Goal: Information Seeking & Learning: Check status

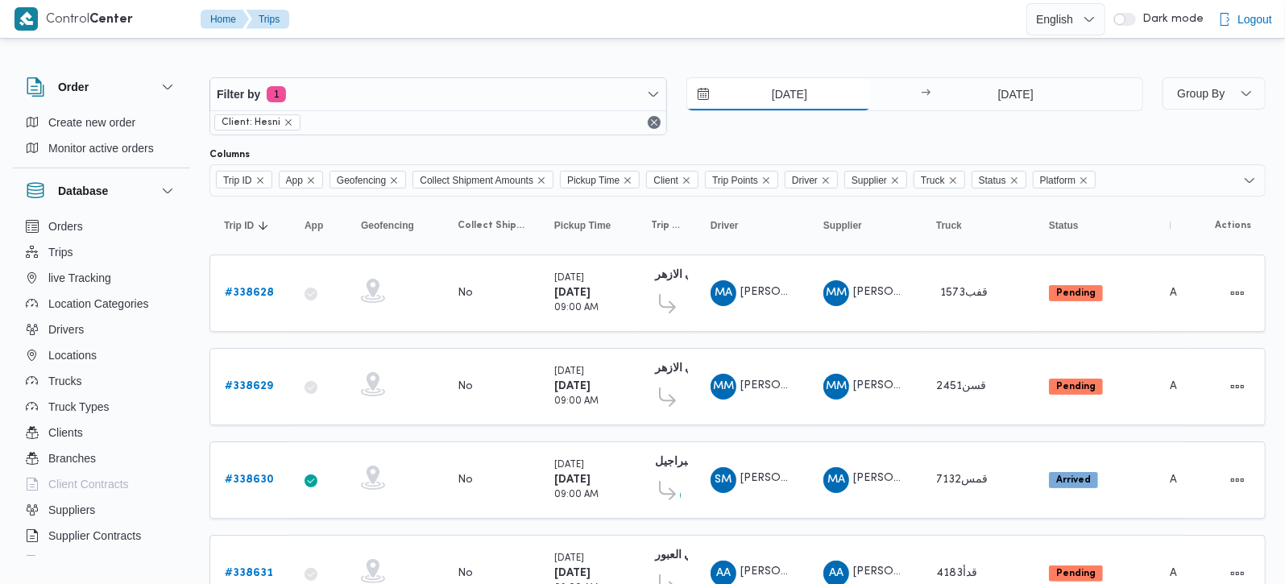
click at [783, 92] on input "20/9/2025" at bounding box center [778, 94] width 183 height 32
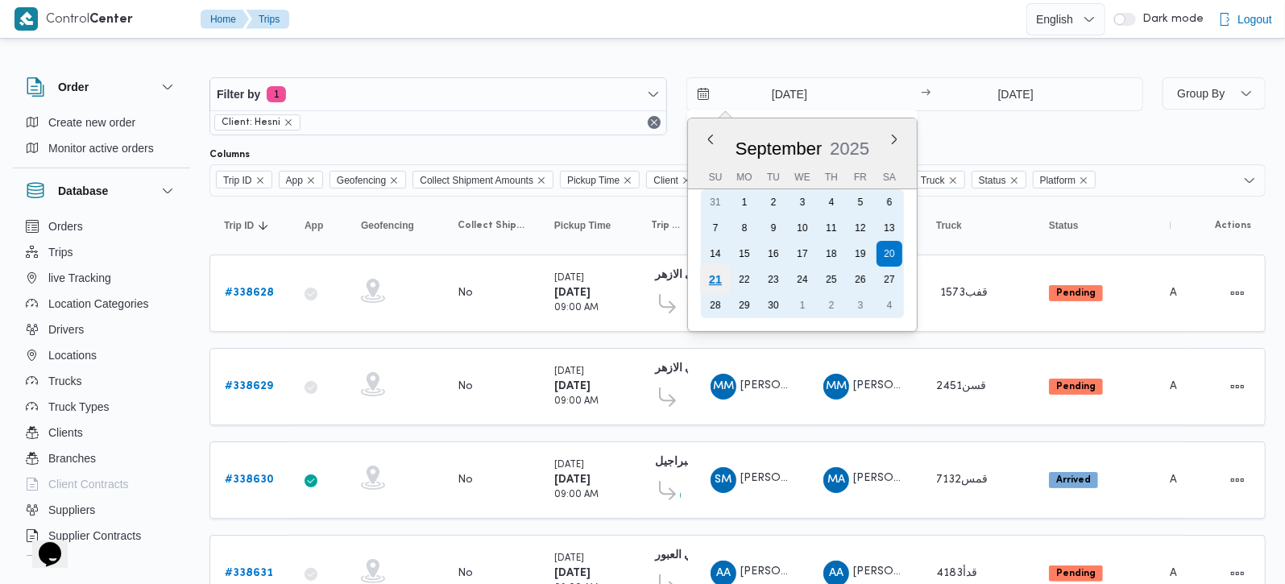
click at [711, 270] on div "21" at bounding box center [715, 279] width 31 height 31
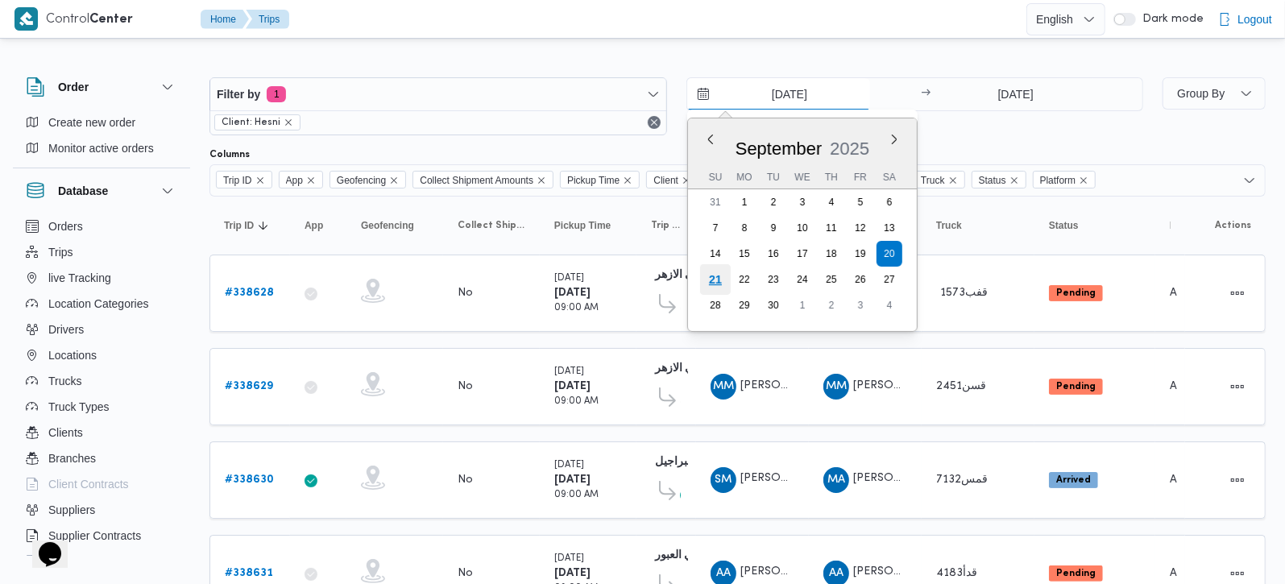
type input "21/9/2025"
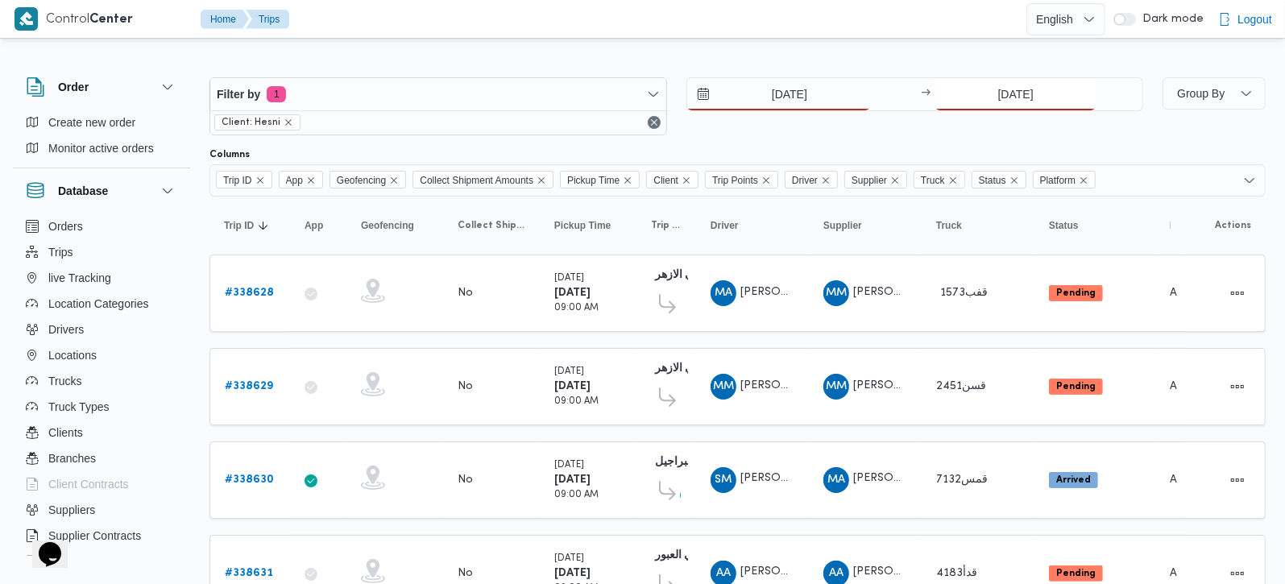
click at [1001, 103] on input "20/9/2025" at bounding box center [1016, 94] width 160 height 32
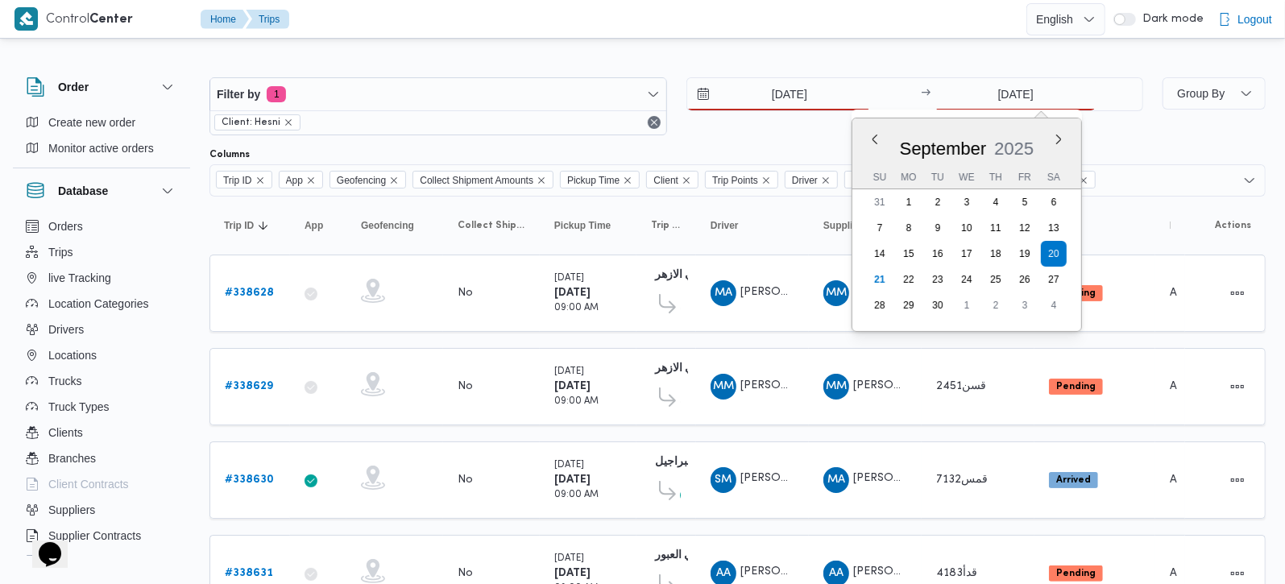
click at [949, 52] on div at bounding box center [738, 65] width 1057 height 26
click at [995, 86] on input "[DATE]" at bounding box center [1016, 94] width 160 height 32
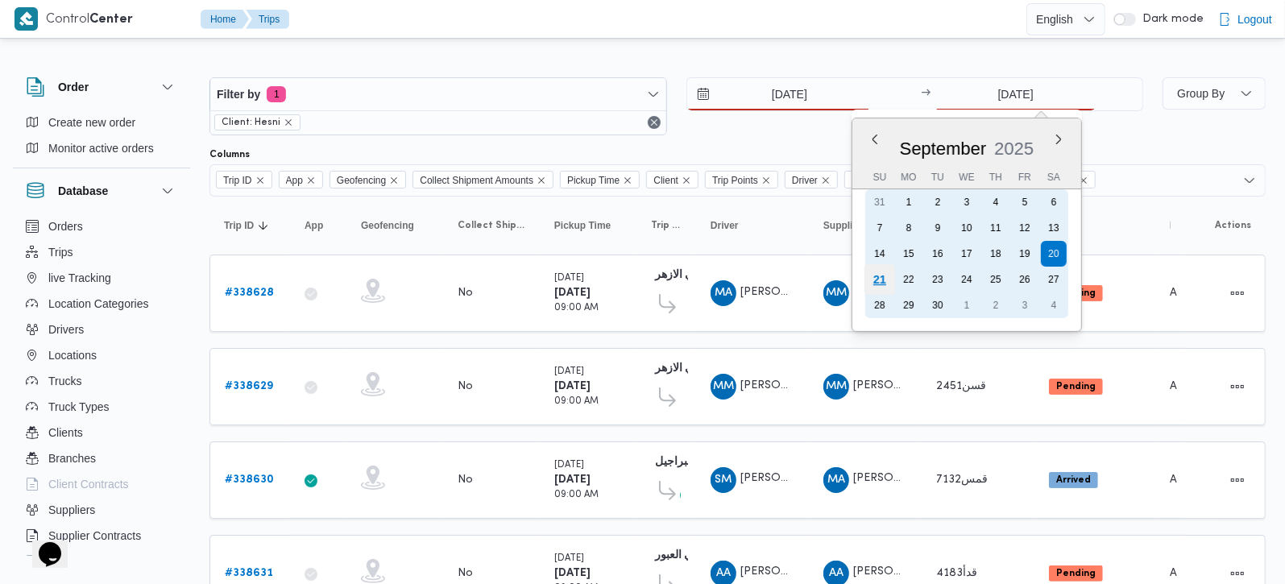
click at [876, 277] on div "21" at bounding box center [880, 279] width 31 height 31
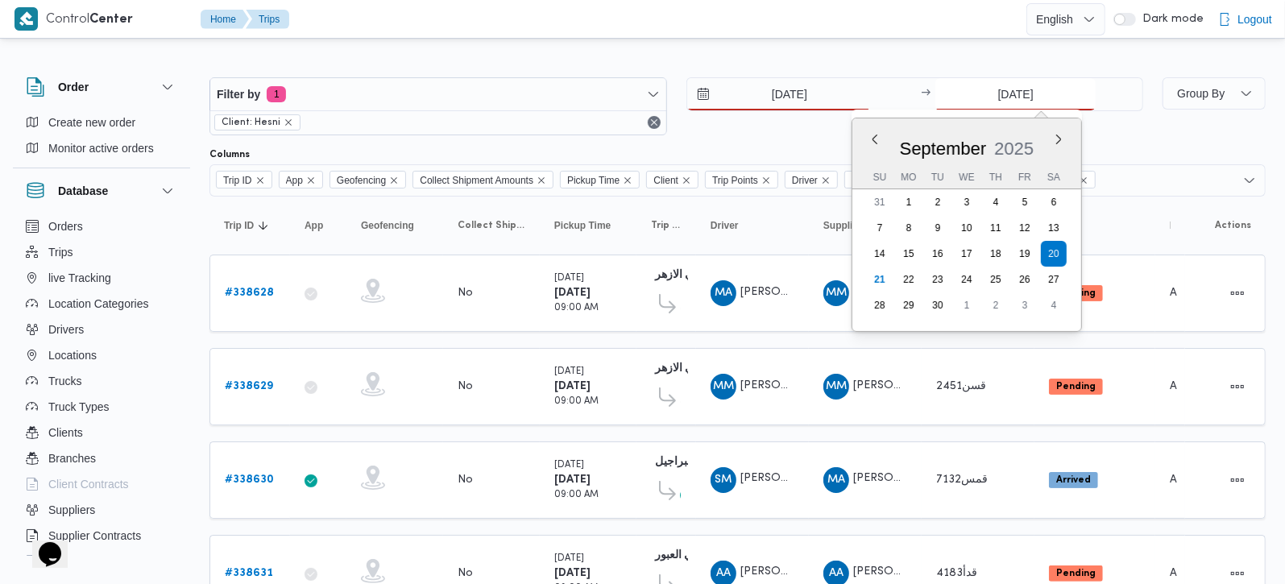
type input "21/9/2025"
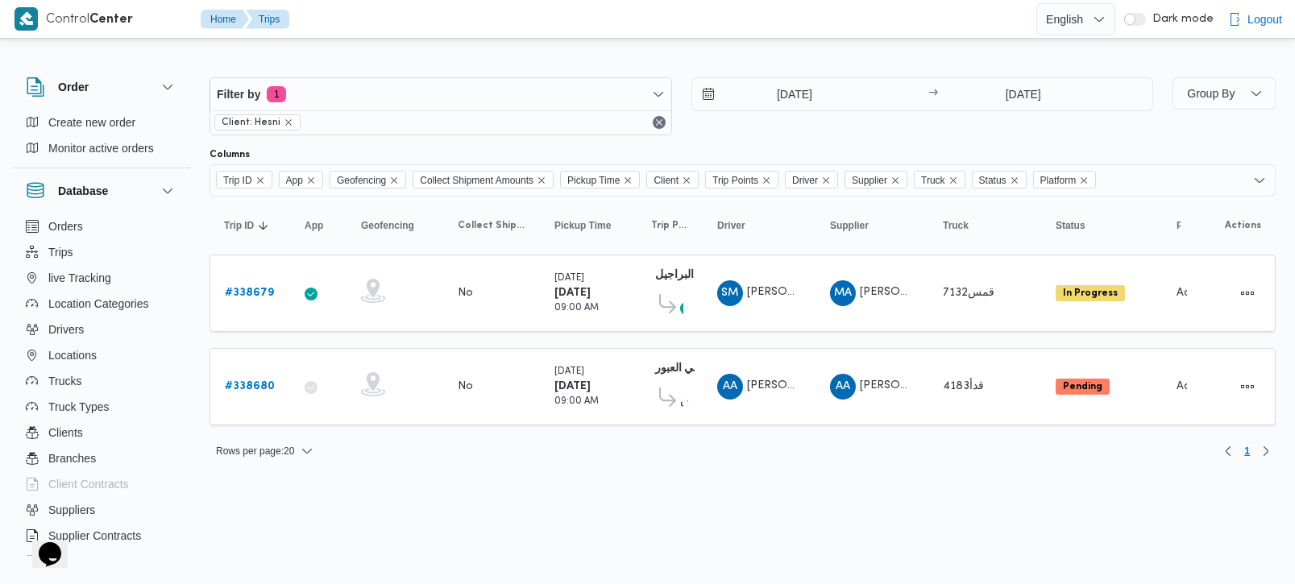
click at [769, 57] on div at bounding box center [743, 65] width 1066 height 26
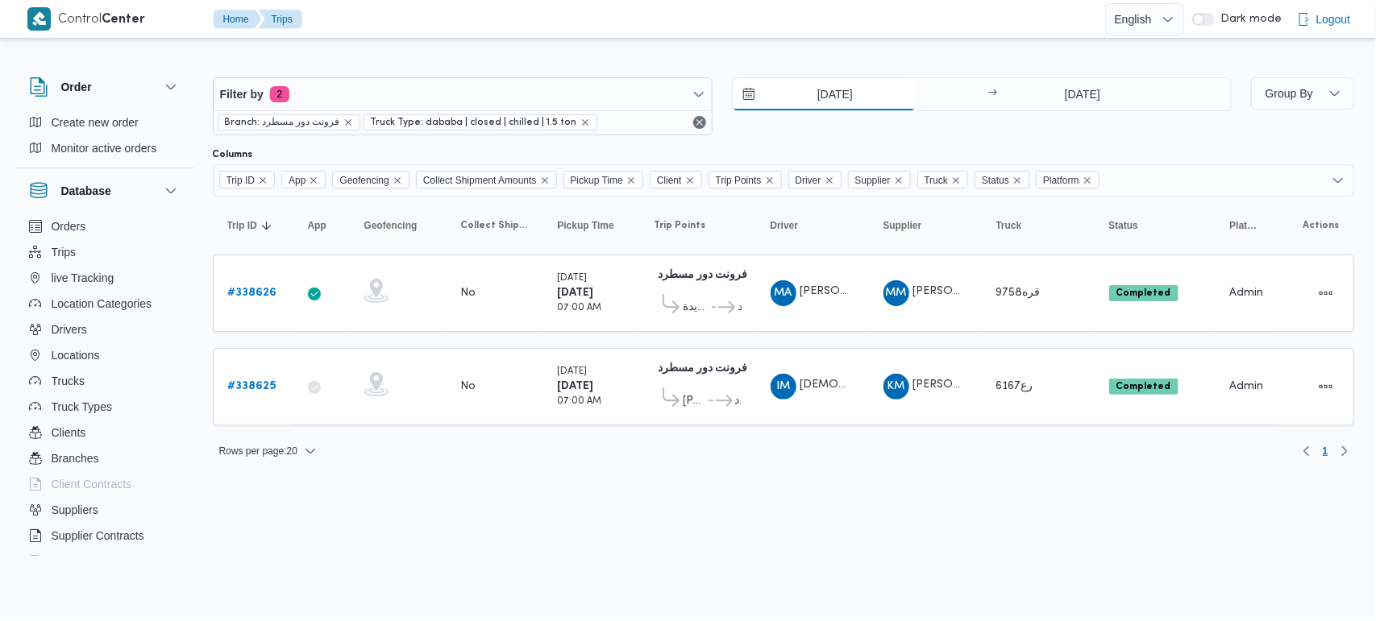
click at [855, 94] on input "20/9/2025" at bounding box center [824, 94] width 183 height 32
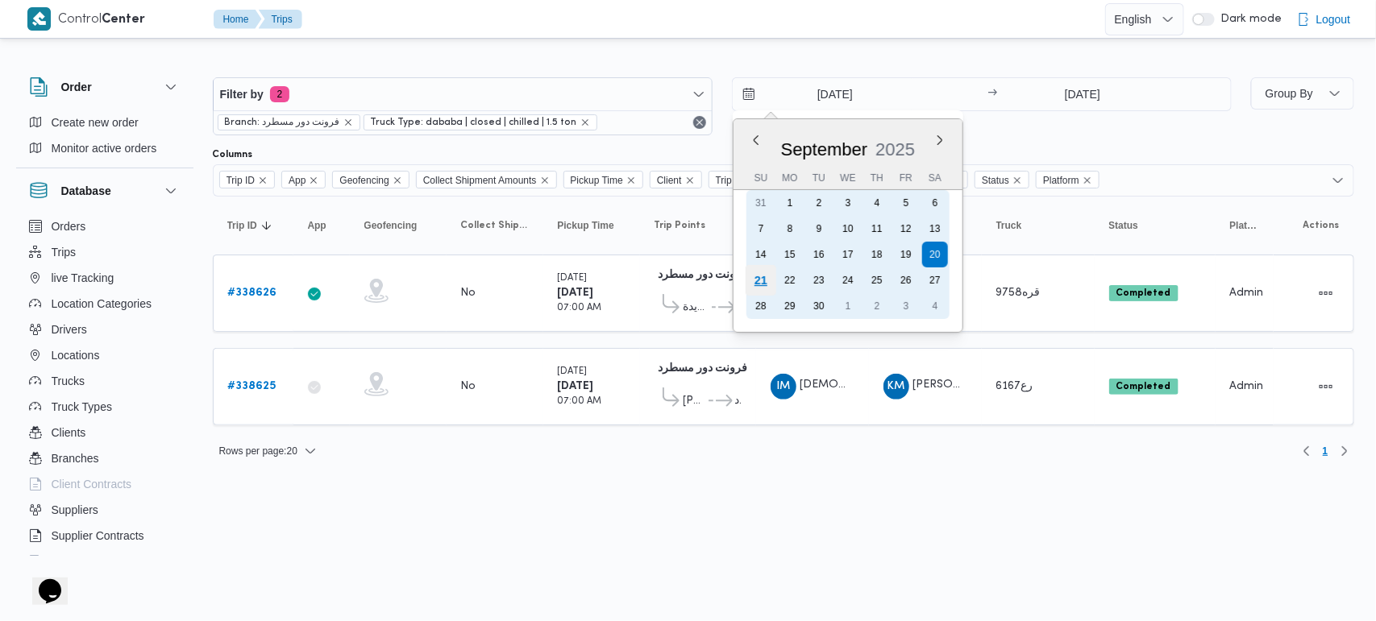
click at [762, 279] on div "21" at bounding box center [760, 280] width 31 height 31
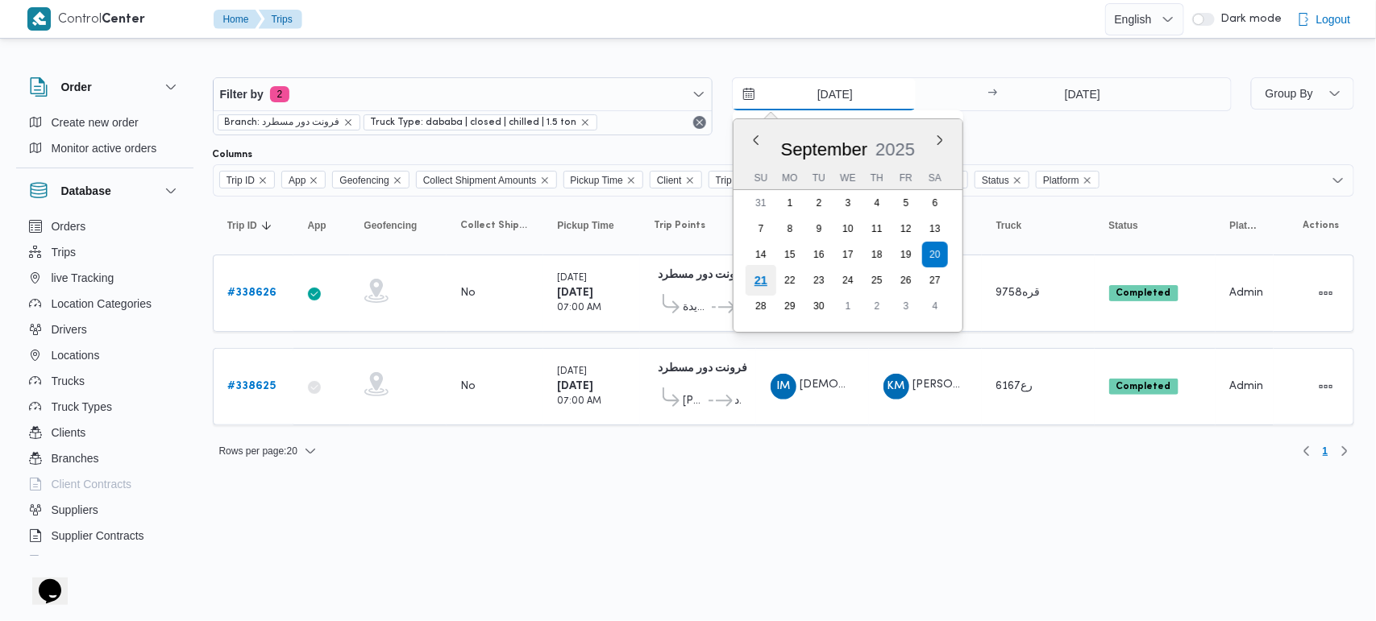
type input "[DATE]"
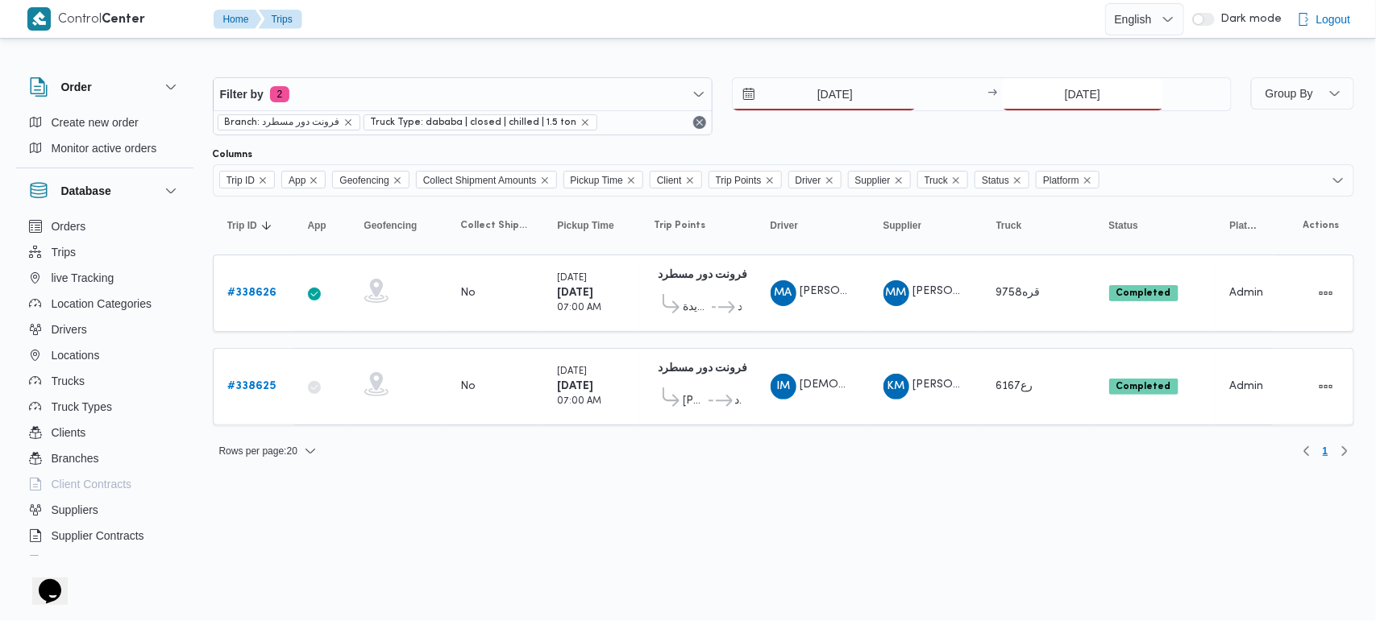
click at [1069, 110] on input "[DATE]" at bounding box center [1083, 94] width 160 height 32
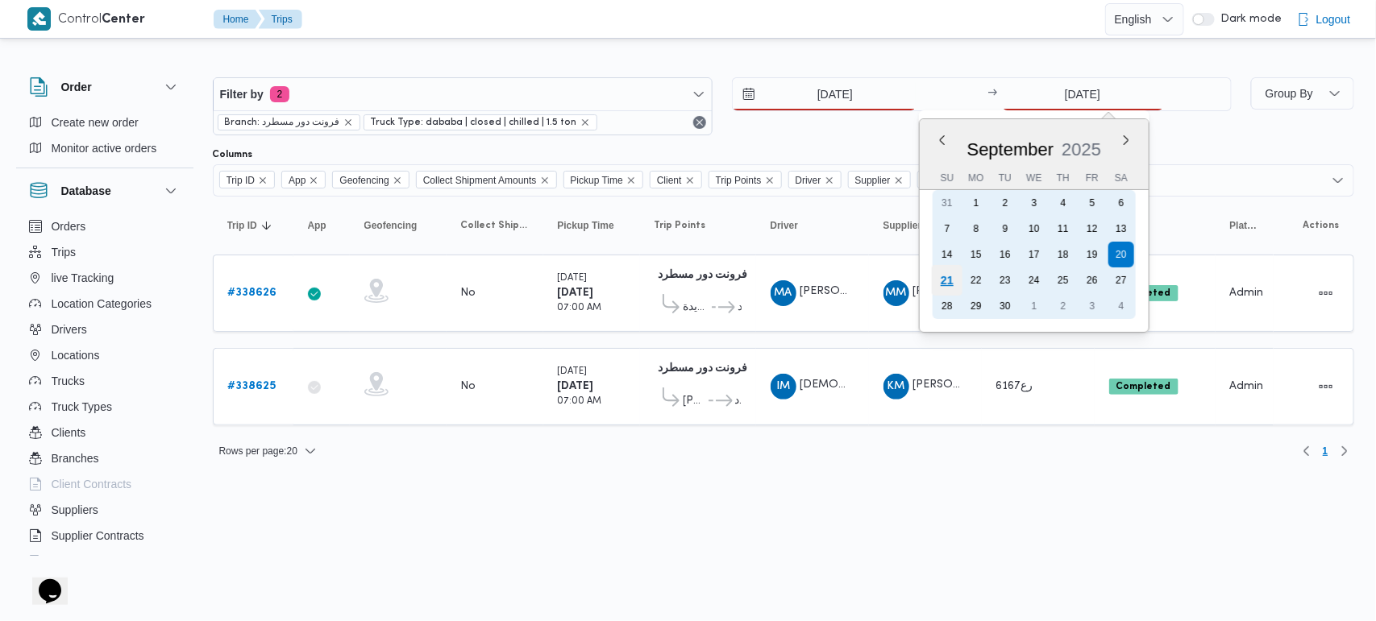
click at [948, 271] on div "21" at bounding box center [946, 280] width 31 height 31
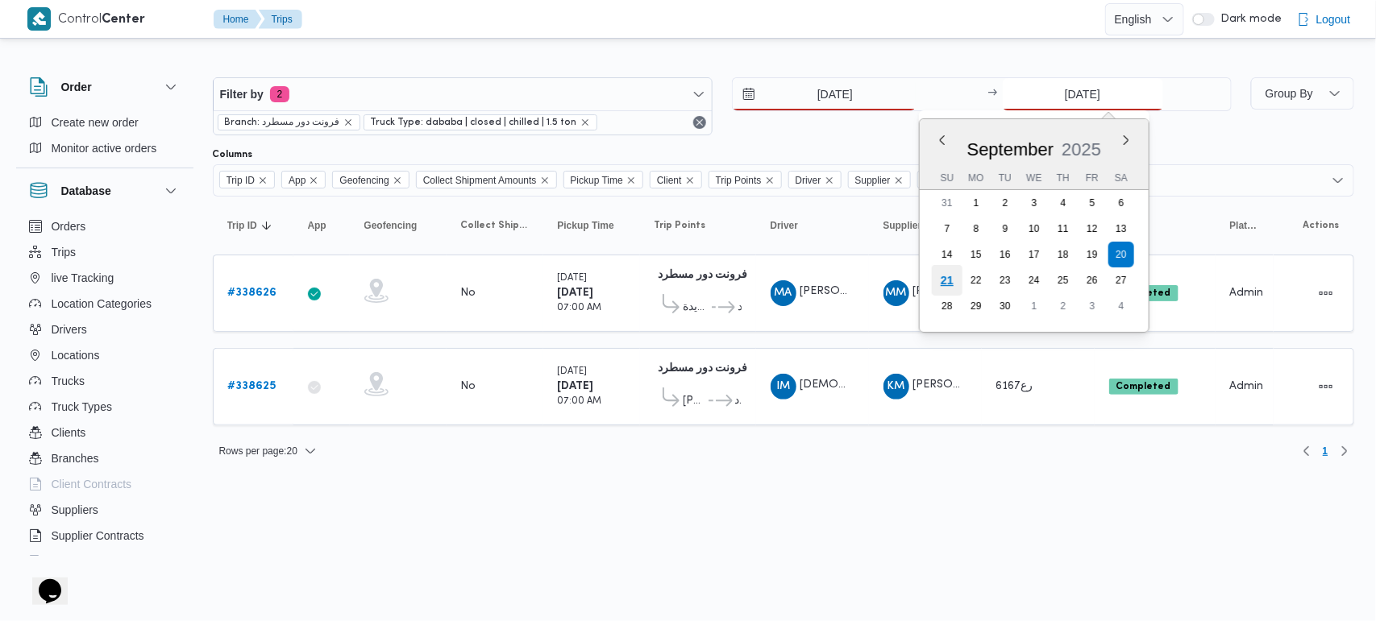
type input "[DATE]"
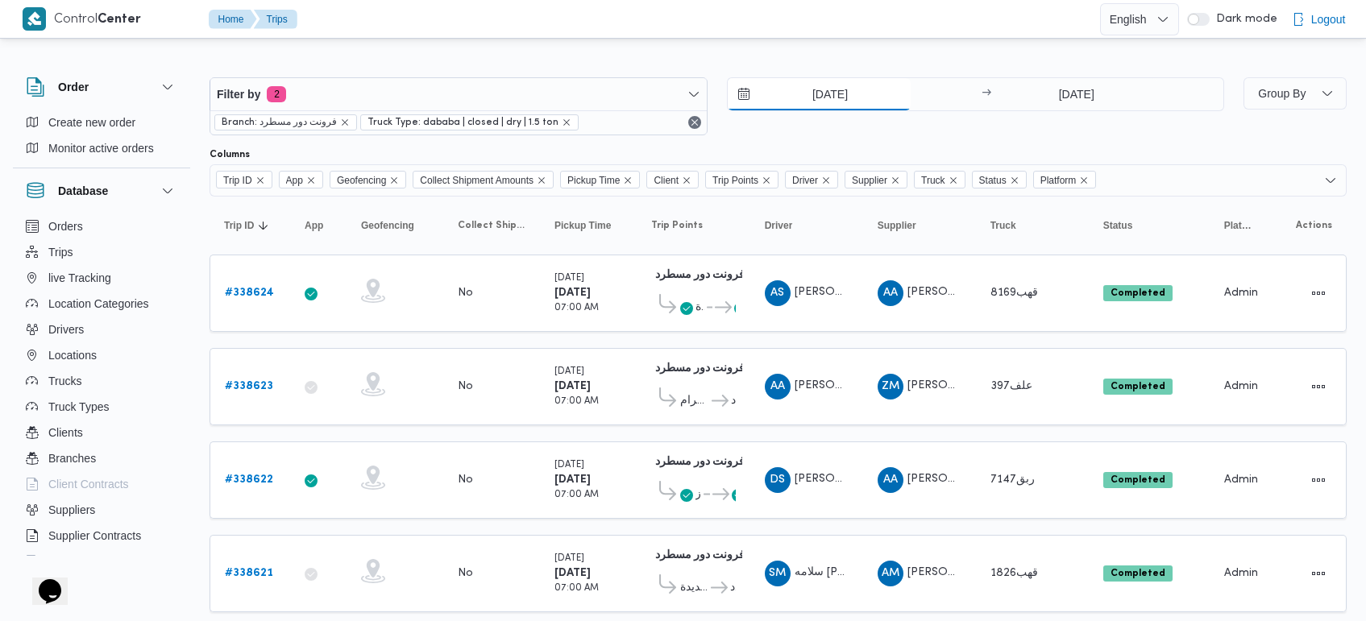
click at [826, 109] on input "[DATE]" at bounding box center [819, 94] width 183 height 32
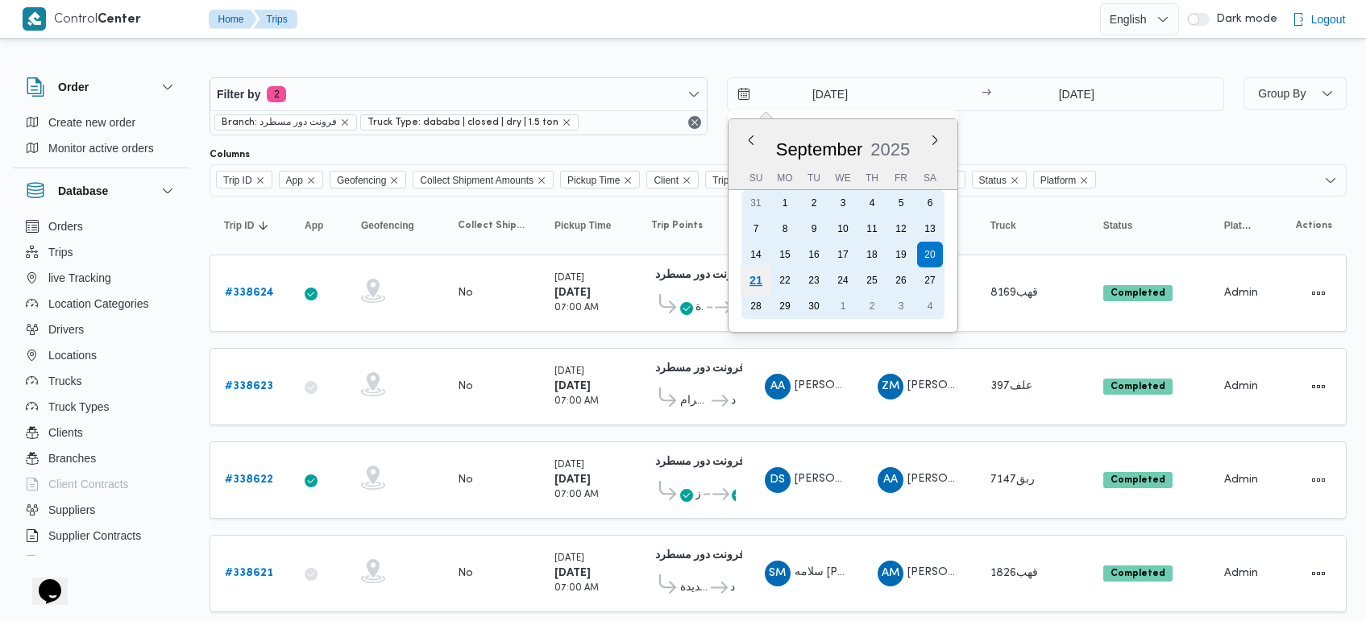
click at [762, 280] on div "21" at bounding box center [755, 280] width 31 height 31
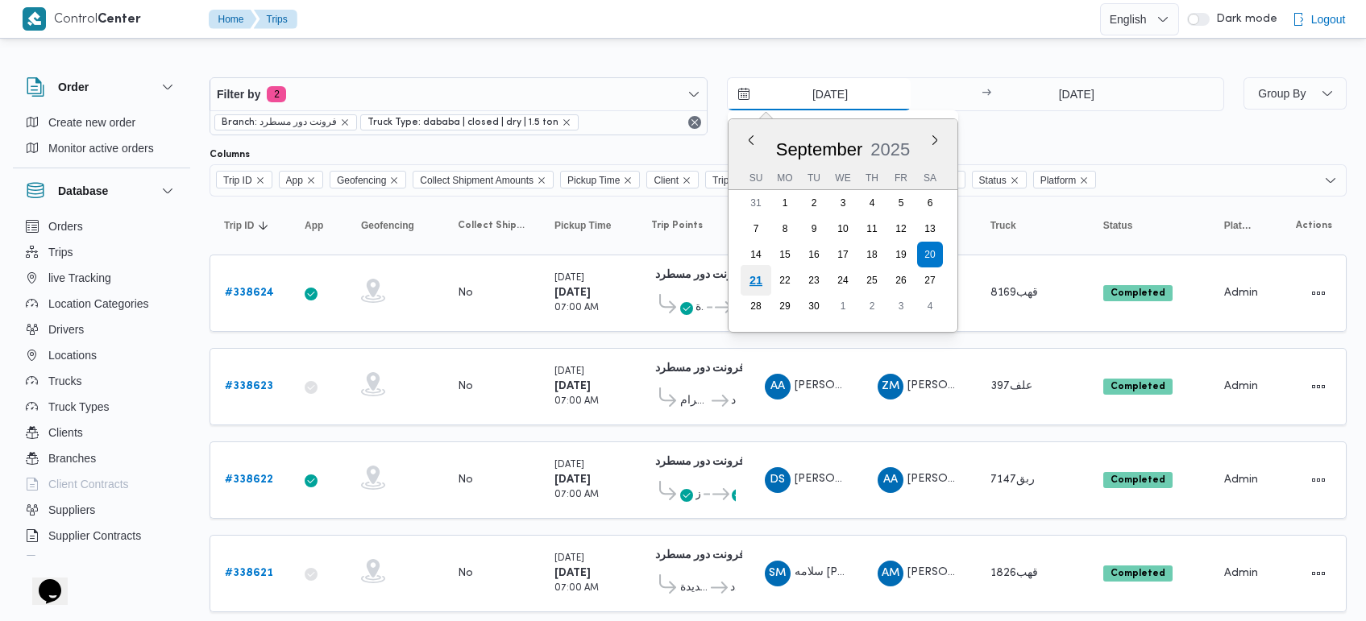
type input "[DATE]"
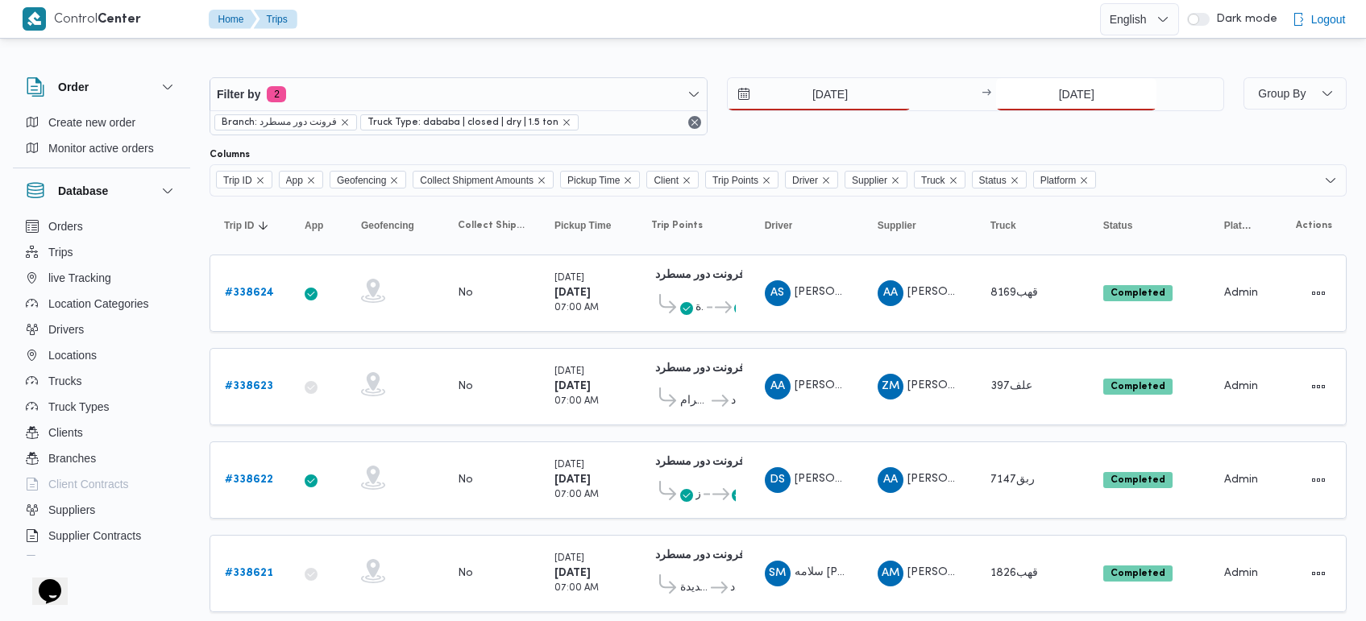
click at [1057, 103] on input "[DATE]" at bounding box center [1076, 94] width 160 height 32
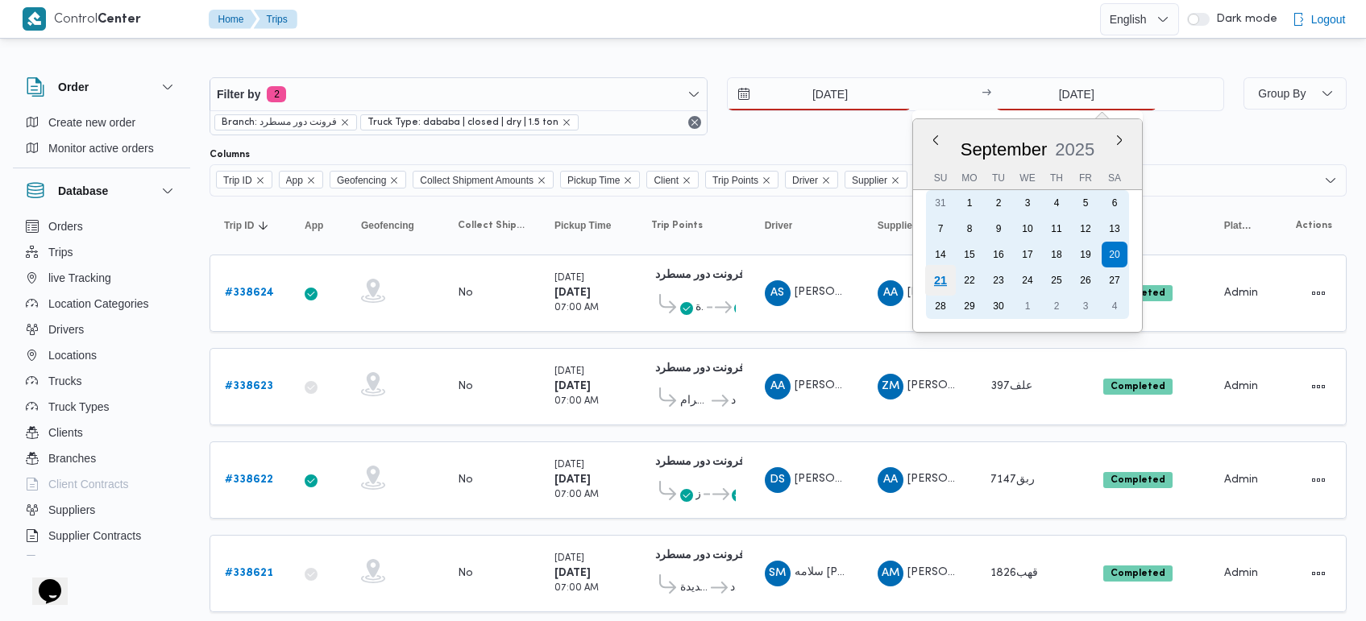
click at [945, 275] on div "21" at bounding box center [940, 280] width 31 height 31
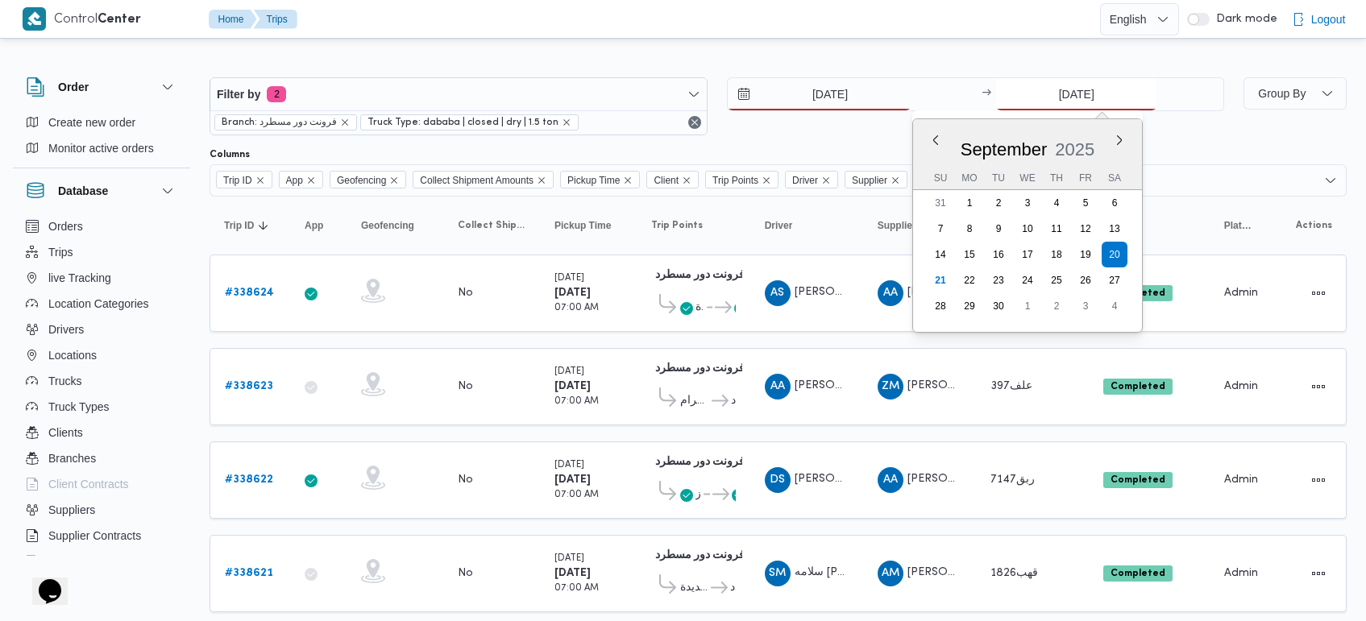
type input "[DATE]"
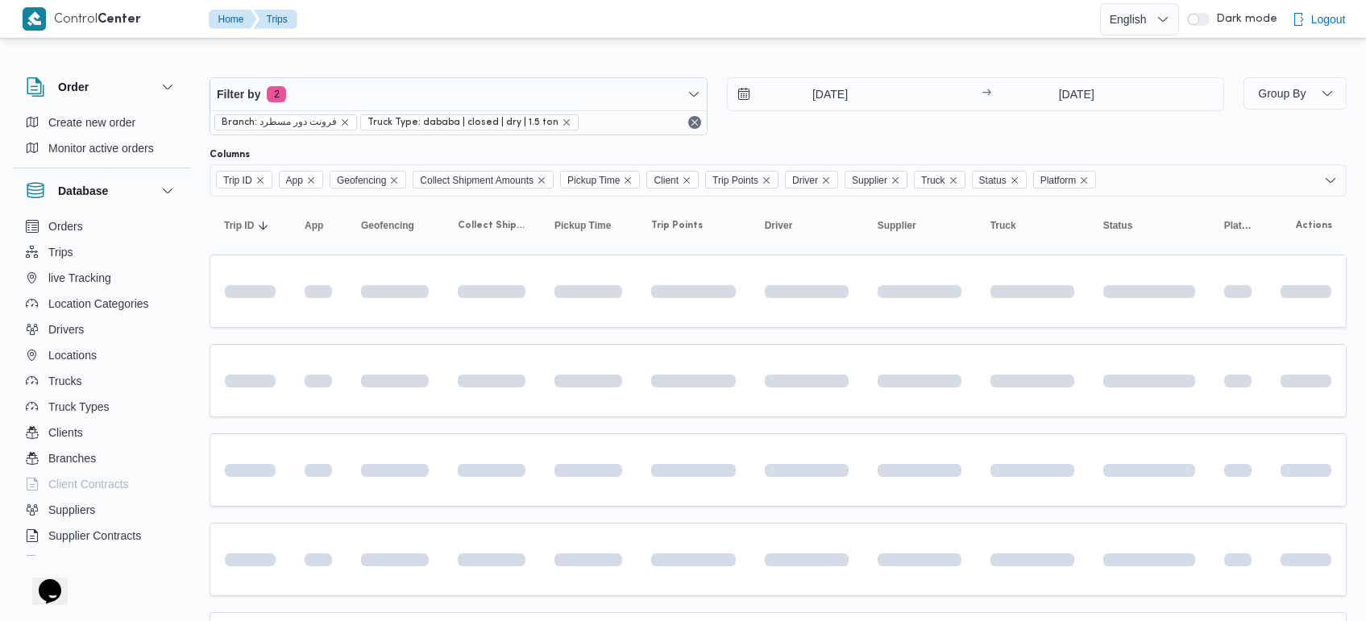
click at [852, 49] on div "Filter by 2 Branch: فرونت دور مسطرد Truck Type: dababa | closed | dry | 1.5 ton…" at bounding box center [673, 481] width 1366 height 878
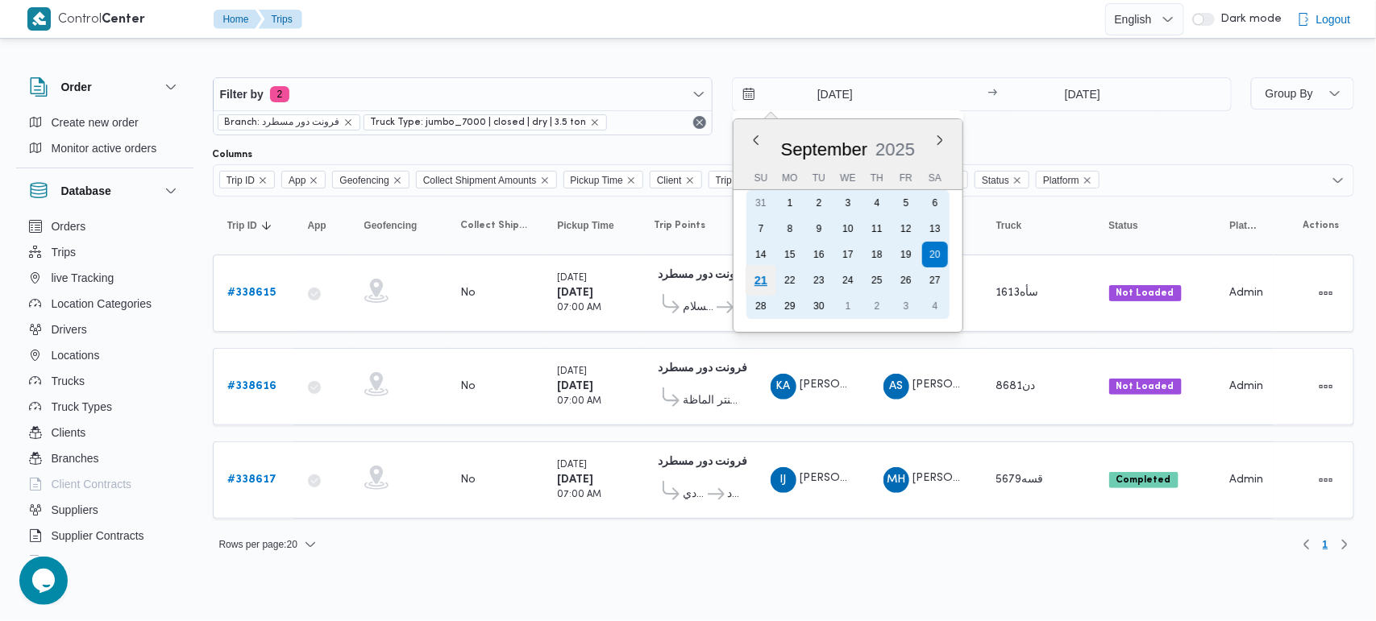
click at [763, 279] on div "21" at bounding box center [760, 280] width 31 height 31
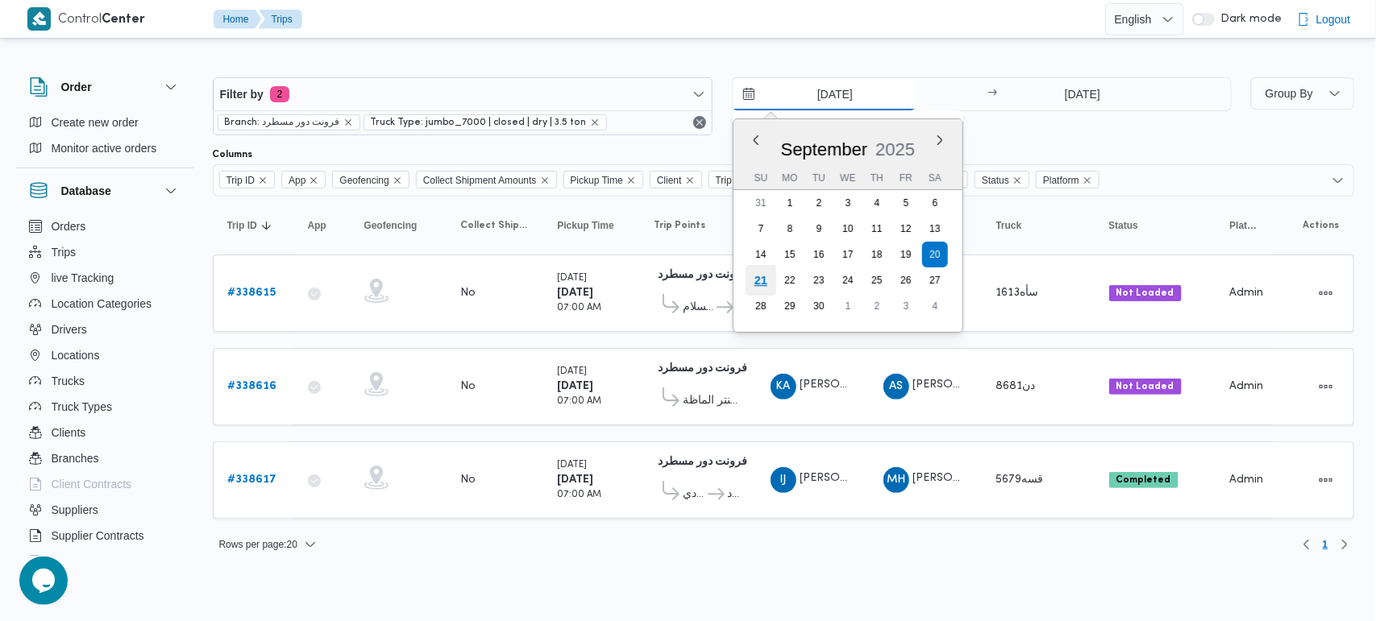
type input "[DATE]"
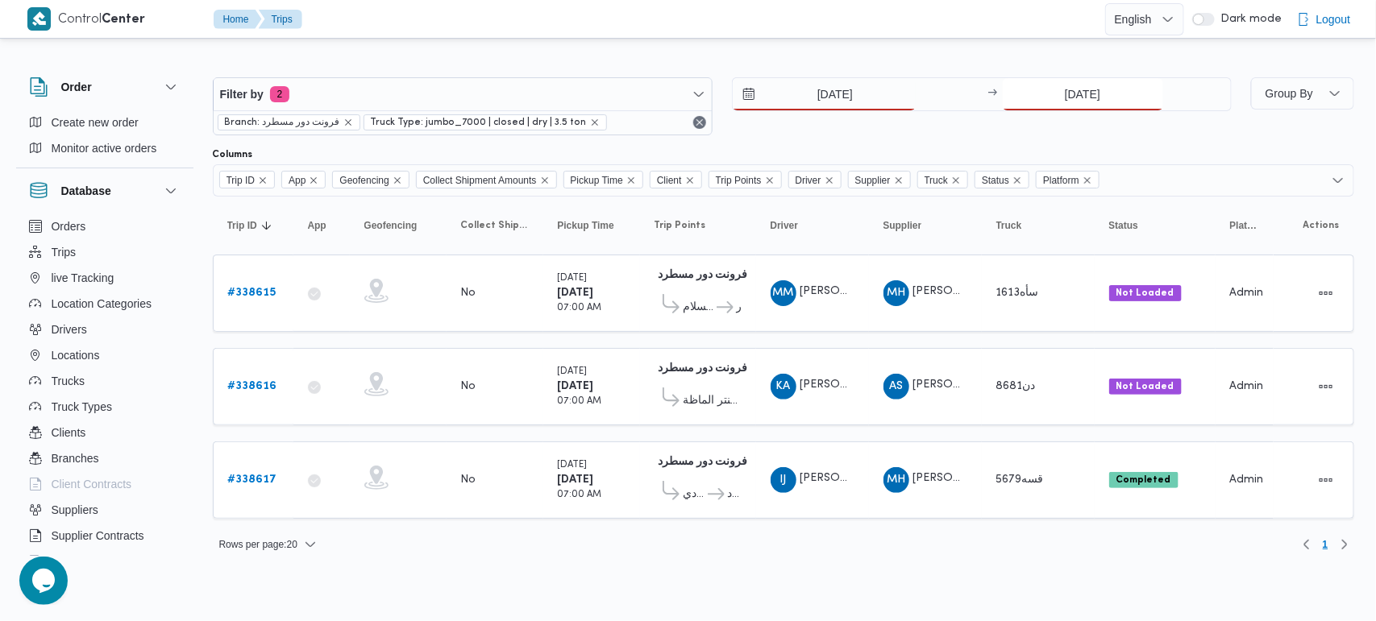
click at [1054, 86] on input "[DATE]" at bounding box center [1083, 94] width 160 height 32
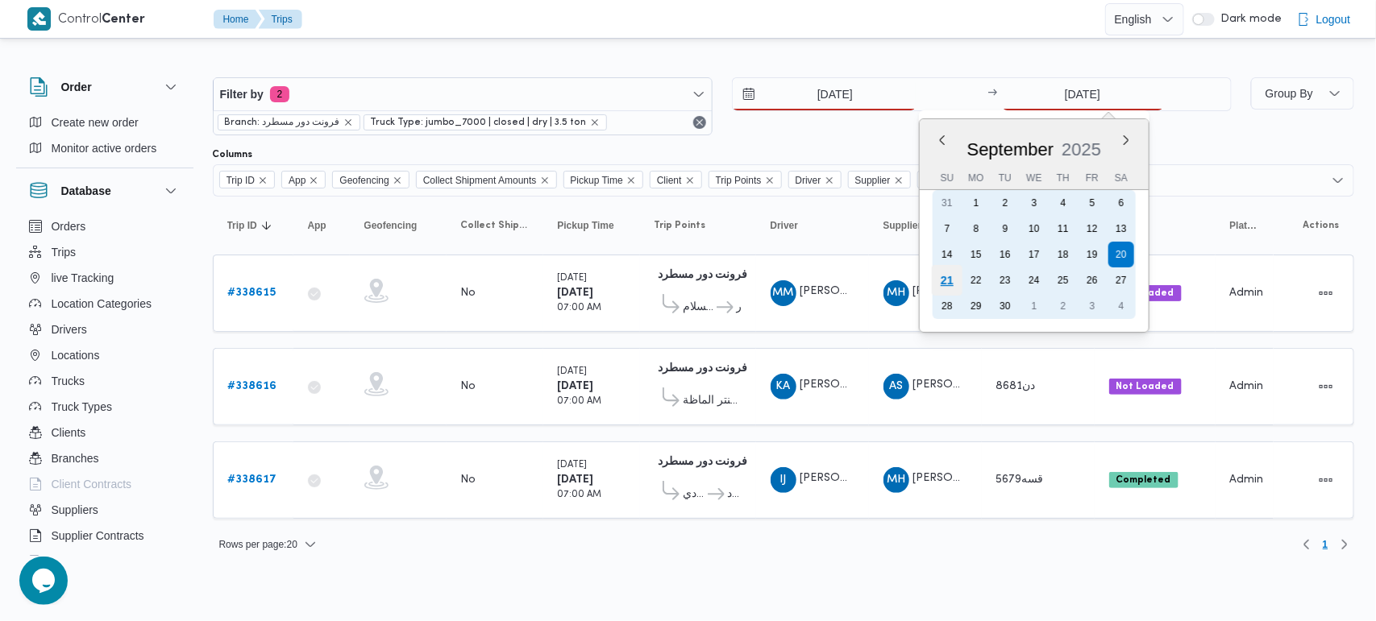
click at [947, 274] on div "21" at bounding box center [946, 280] width 31 height 31
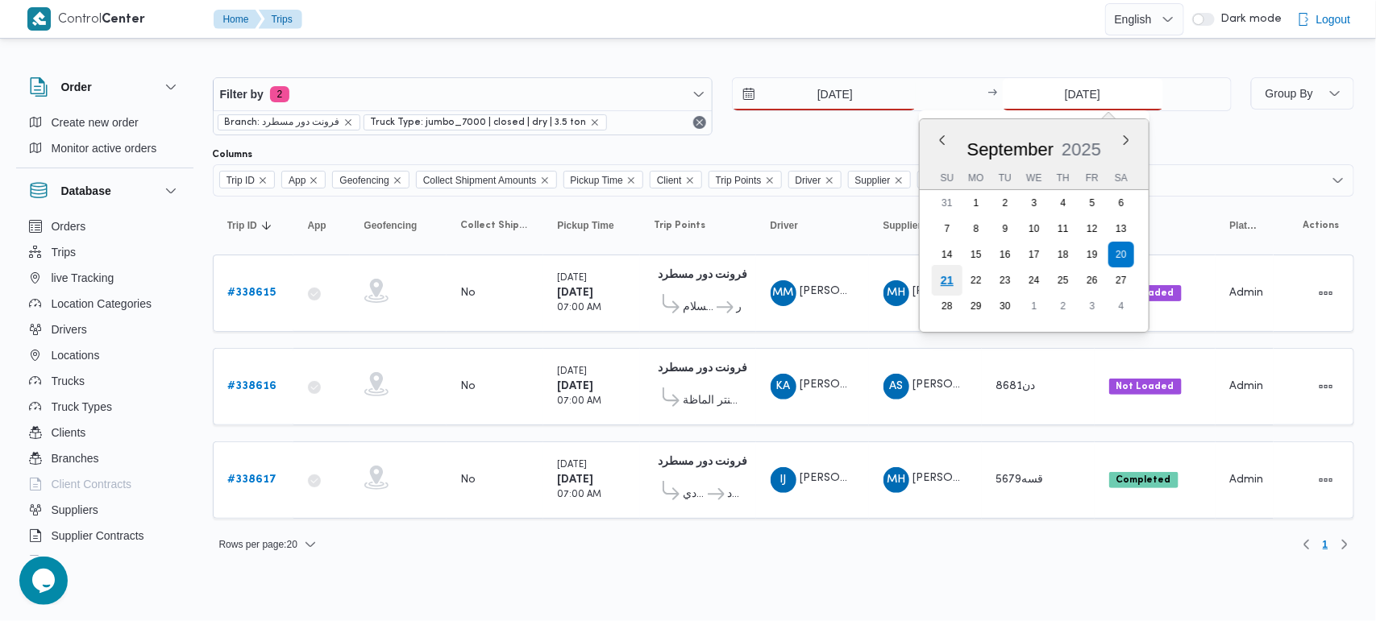
type input "[DATE]"
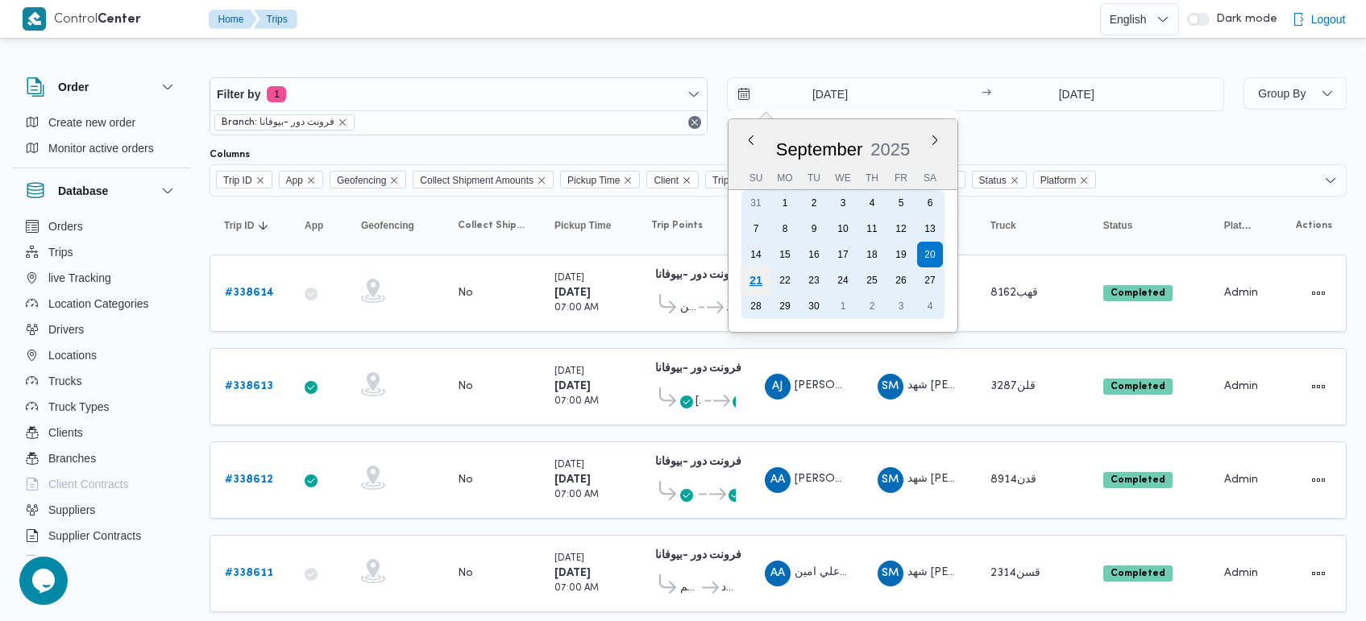
click at [760, 286] on div "21" at bounding box center [755, 280] width 31 height 31
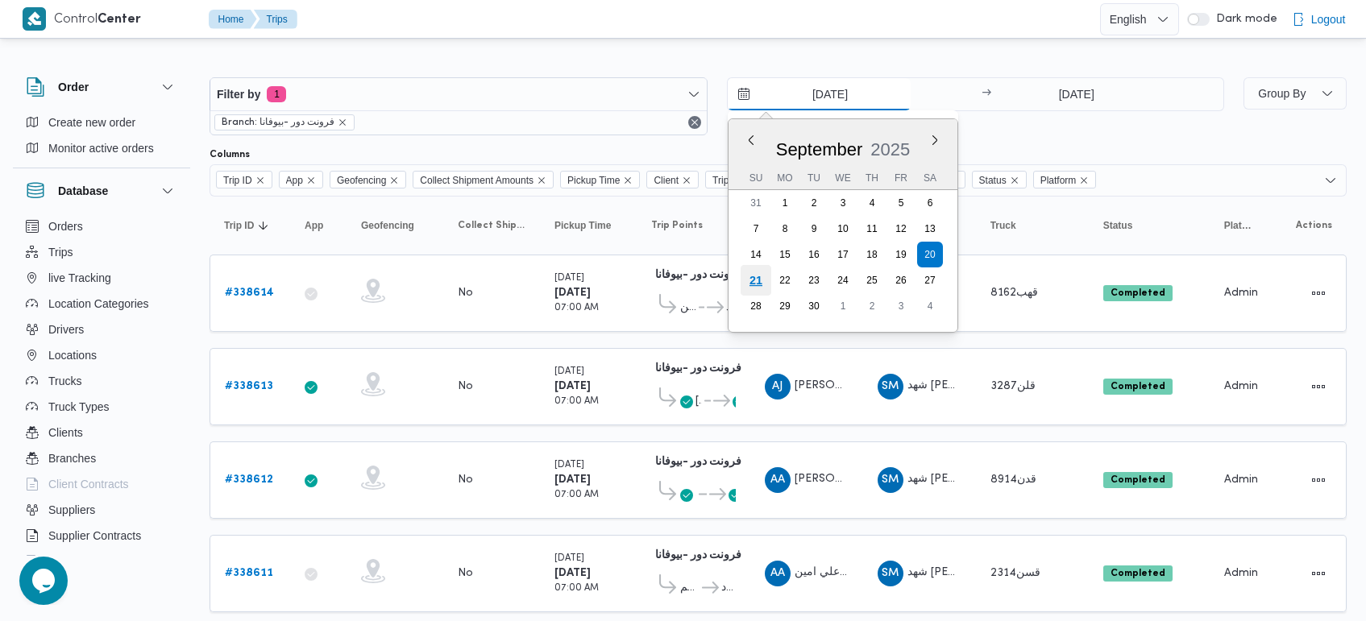
type input "[DATE]"
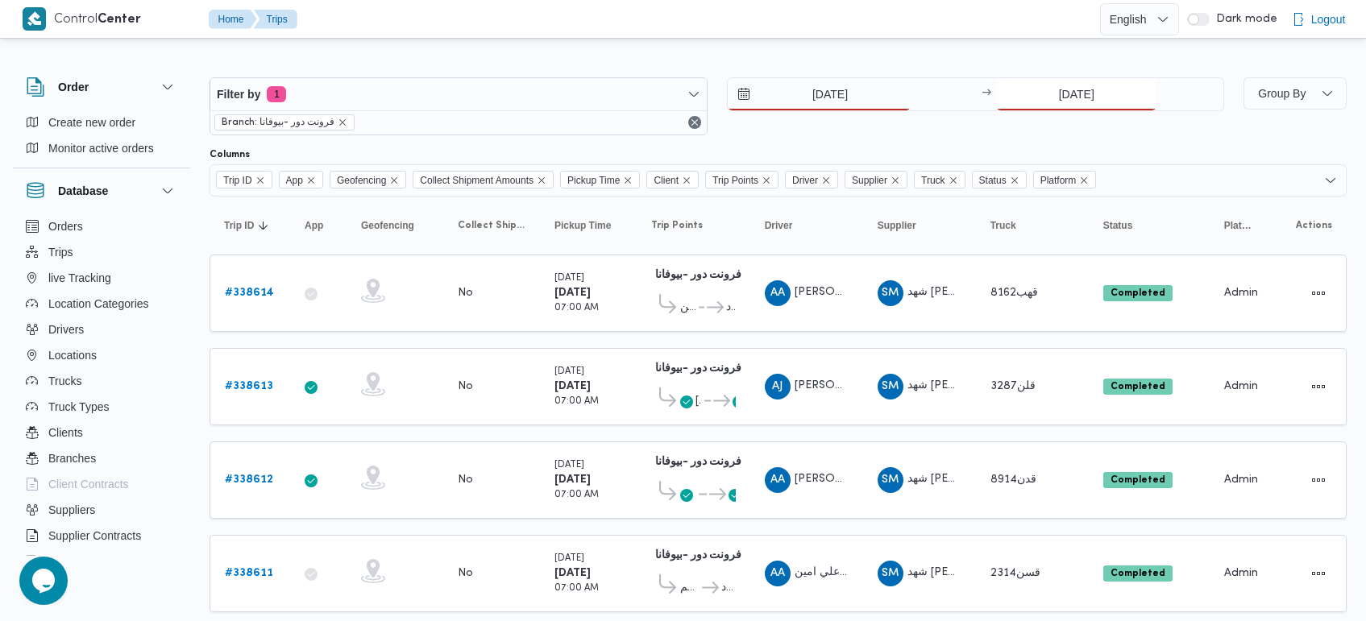
click at [1077, 94] on input "[DATE]" at bounding box center [1076, 94] width 160 height 32
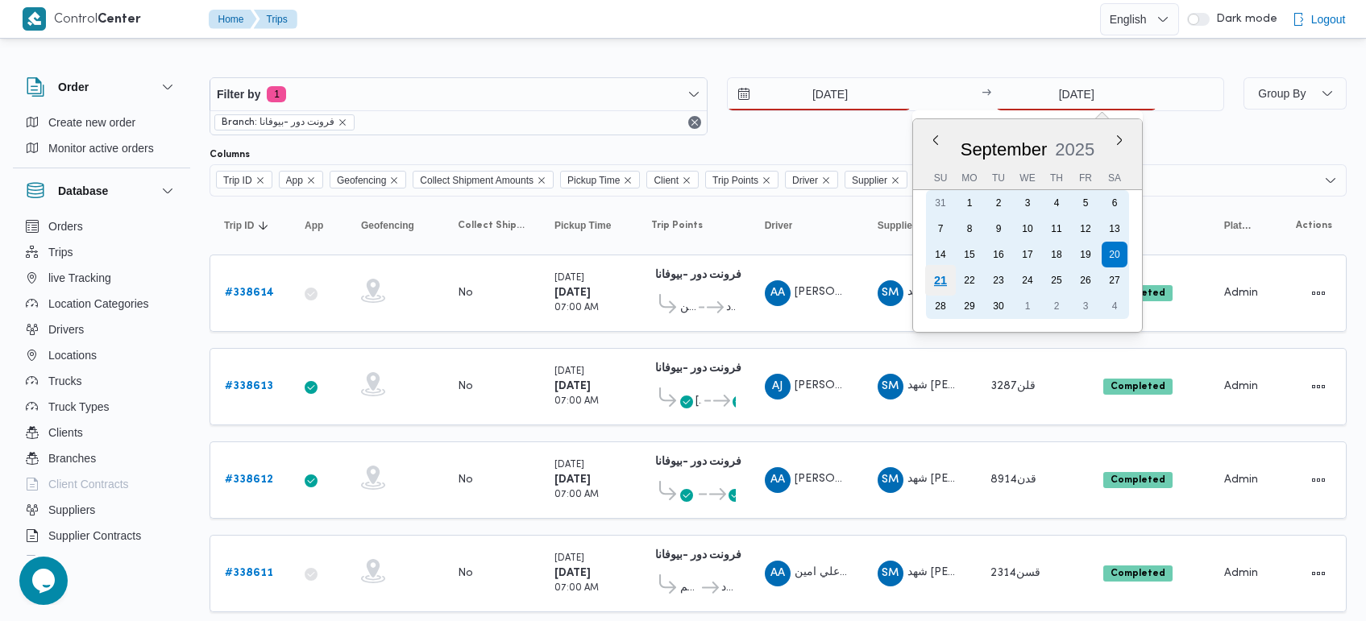
click at [932, 272] on div "21" at bounding box center [940, 280] width 31 height 31
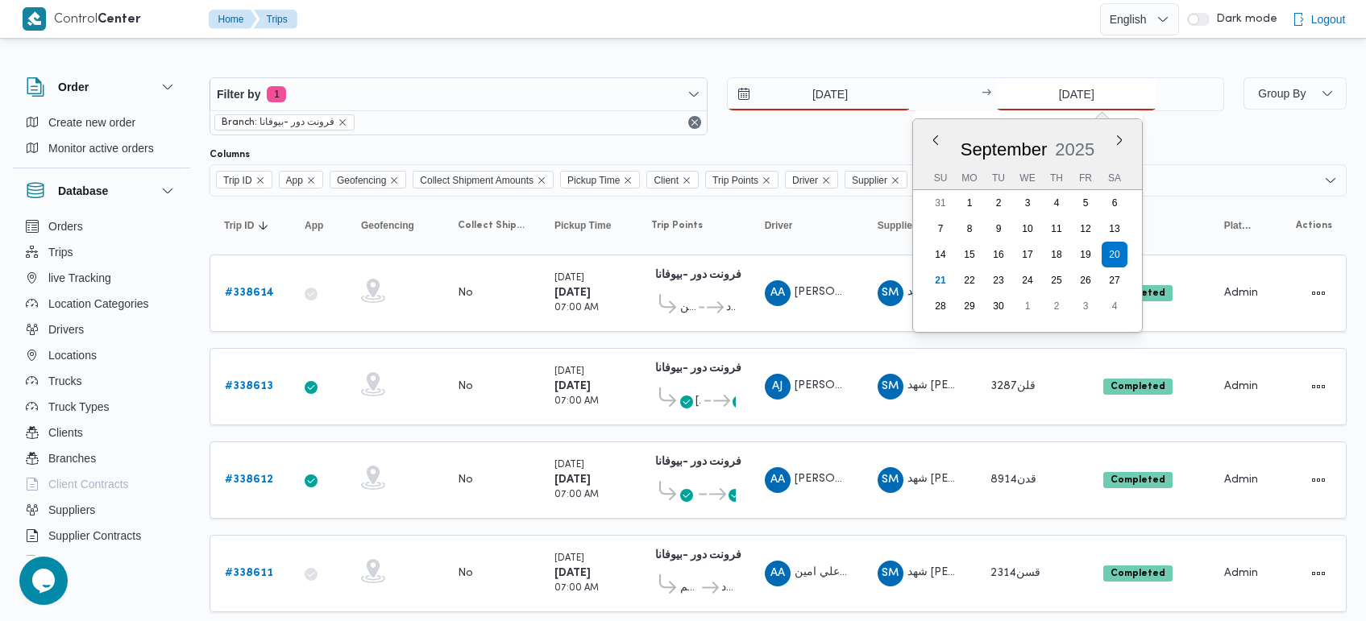
type input "[DATE]"
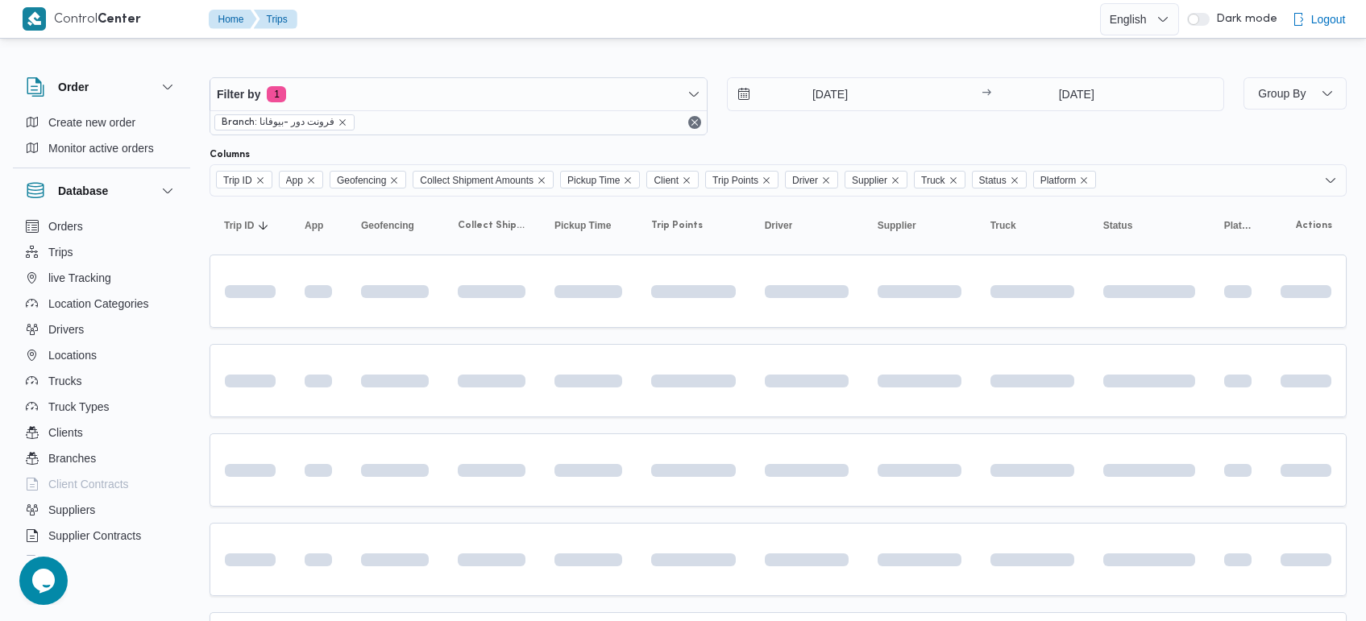
click at [804, 53] on div at bounding box center [778, 65] width 1137 height 26
